Goal: Find specific page/section: Find specific page/section

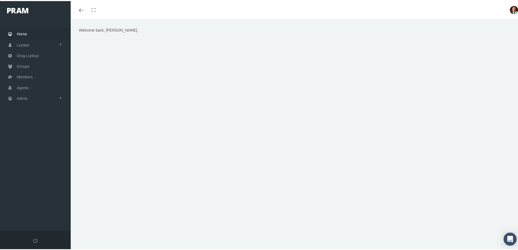
click at [21, 32] on span "Home" at bounding box center [22, 33] width 10 height 10
click at [108, 139] on div "Welcome back, [PERSON_NAME]." at bounding box center [296, 94] width 443 height 136
click at [27, 74] on span "Members" at bounding box center [25, 76] width 16 height 10
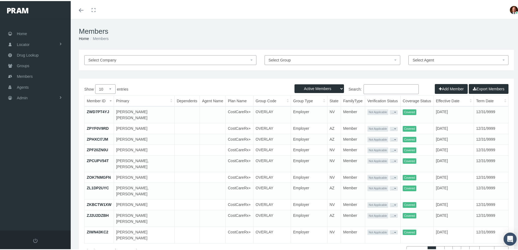
click at [392, 87] on input "Search:" at bounding box center [390, 88] width 55 height 10
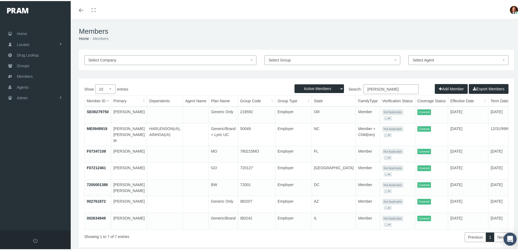
drag, startPoint x: 380, startPoint y: 88, endPoint x: 352, endPoint y: 91, distance: 28.4
click at [352, 91] on label "Search: palacios" at bounding box center [357, 88] width 122 height 10
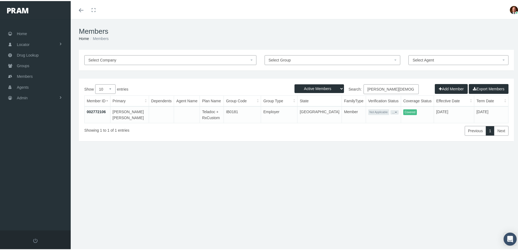
type input "devora bautista"
click at [94, 110] on link "002772106" at bounding box center [96, 110] width 19 height 4
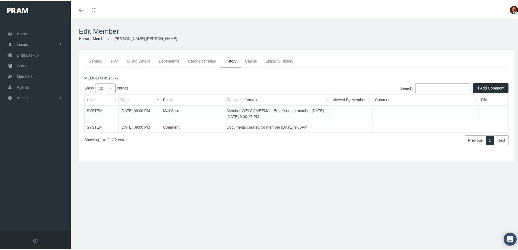
click at [114, 62] on link "Plan" at bounding box center [115, 60] width 16 height 12
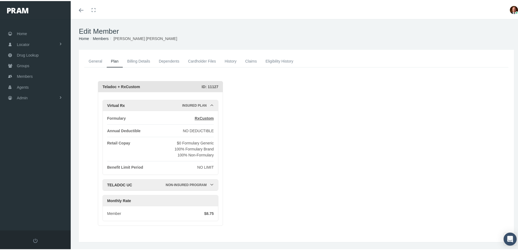
click at [211, 182] on icon at bounding box center [212, 184] width 4 height 4
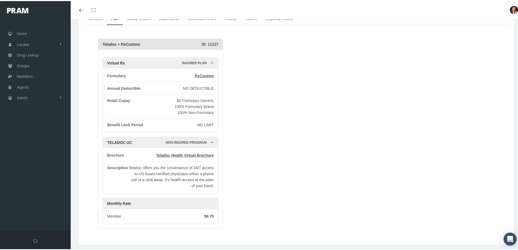
scroll to position [54, 0]
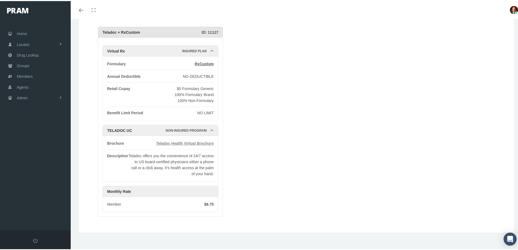
click at [177, 142] on span "Teladoc Health Virtual Brochure" at bounding box center [185, 142] width 58 height 4
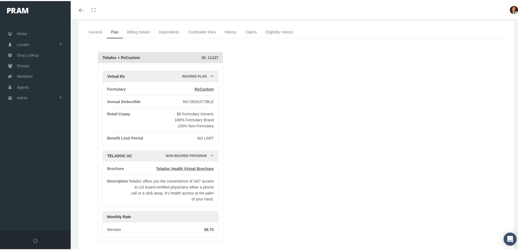
scroll to position [0, 0]
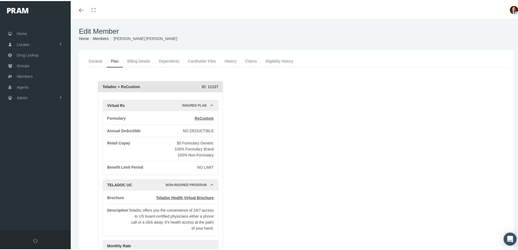
click at [94, 56] on link "General" at bounding box center [95, 60] width 22 height 12
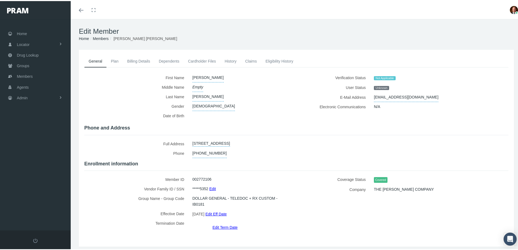
drag, startPoint x: 100, startPoint y: 152, endPoint x: 101, endPoint y: 145, distance: 7.7
click at [100, 152] on label "Phone" at bounding box center [136, 152] width 104 height 10
click at [114, 58] on link "Plan" at bounding box center [115, 60] width 16 height 12
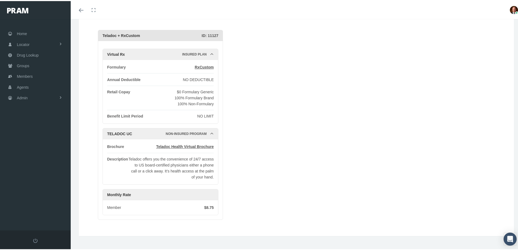
scroll to position [54, 0]
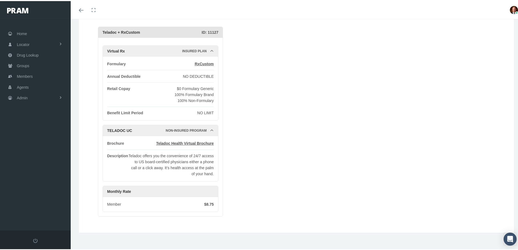
click at [237, 225] on div "General Plan Billing Details Dependents Cardholder Files" at bounding box center [296, 113] width 438 height 226
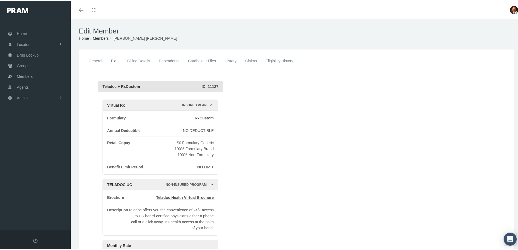
scroll to position [0, 0]
click at [100, 59] on link "General" at bounding box center [95, 60] width 22 height 12
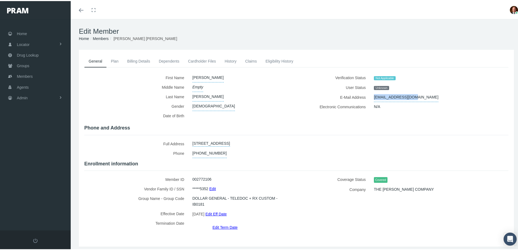
drag, startPoint x: 370, startPoint y: 96, endPoint x: 423, endPoint y: 93, distance: 52.8
click at [423, 93] on div "DEBSLARA7@GMAIL.COM" at bounding box center [430, 96] width 121 height 10
copy span "DEBSLARA7@GMAIL.COM"
click at [283, 122] on div "First Name" at bounding box center [296, 150] width 424 height 157
